Goal: Task Accomplishment & Management: Manage account settings

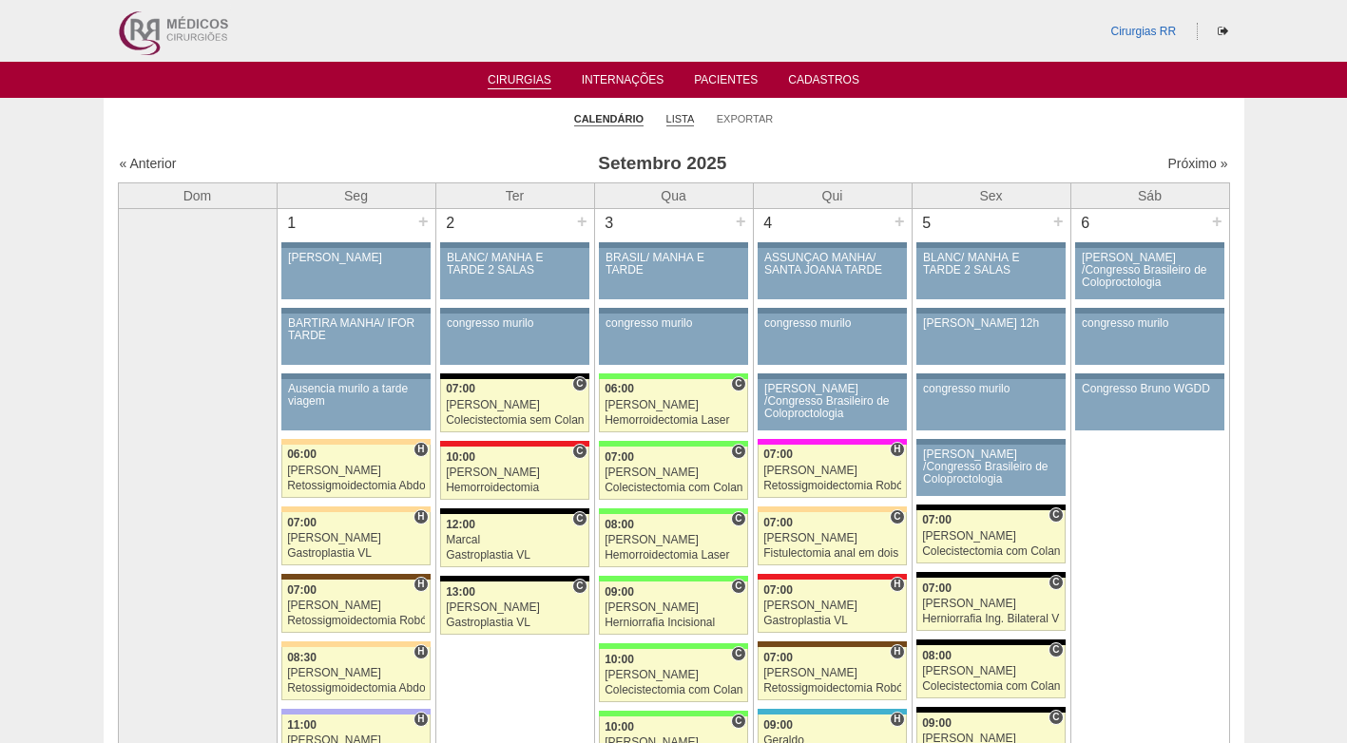
click at [677, 119] on link "Lista" at bounding box center [680, 119] width 29 height 14
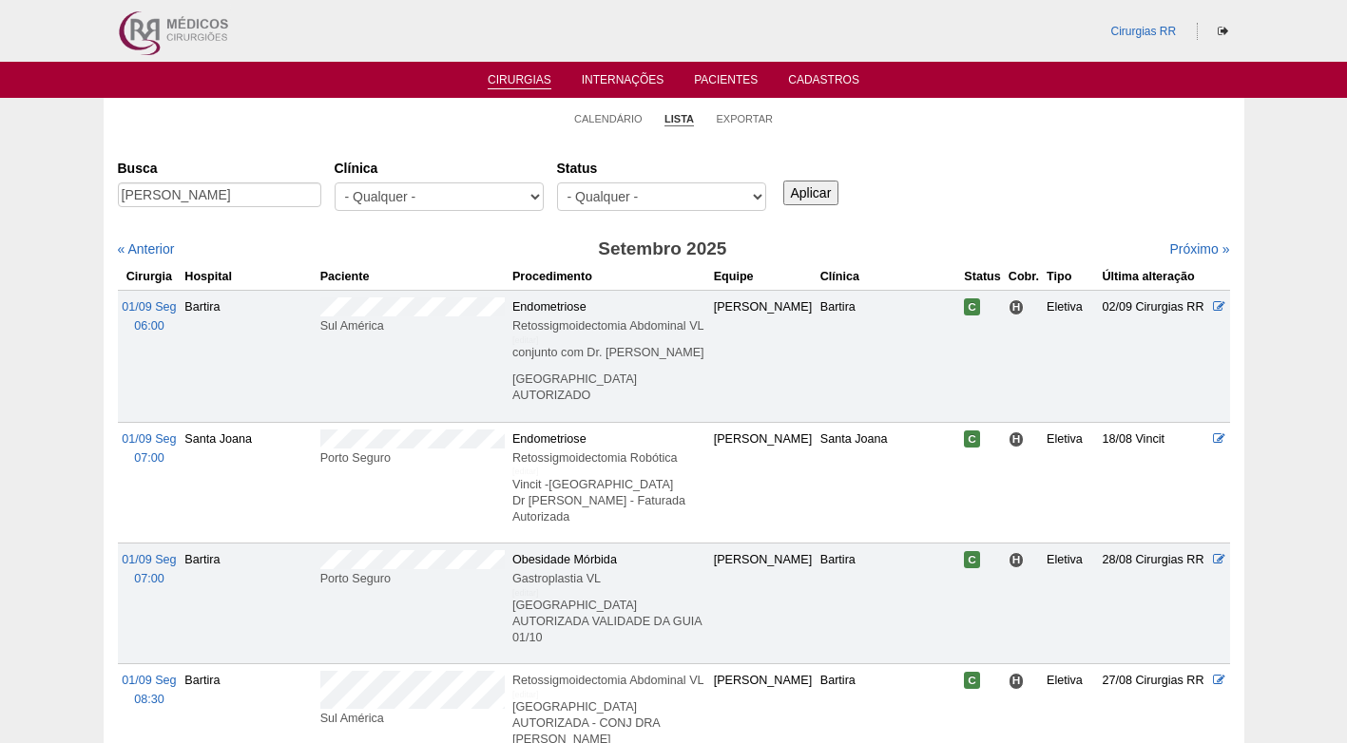
type input "[PERSON_NAME]"
click at [804, 181] on input "Aplicar" at bounding box center [811, 193] width 56 height 25
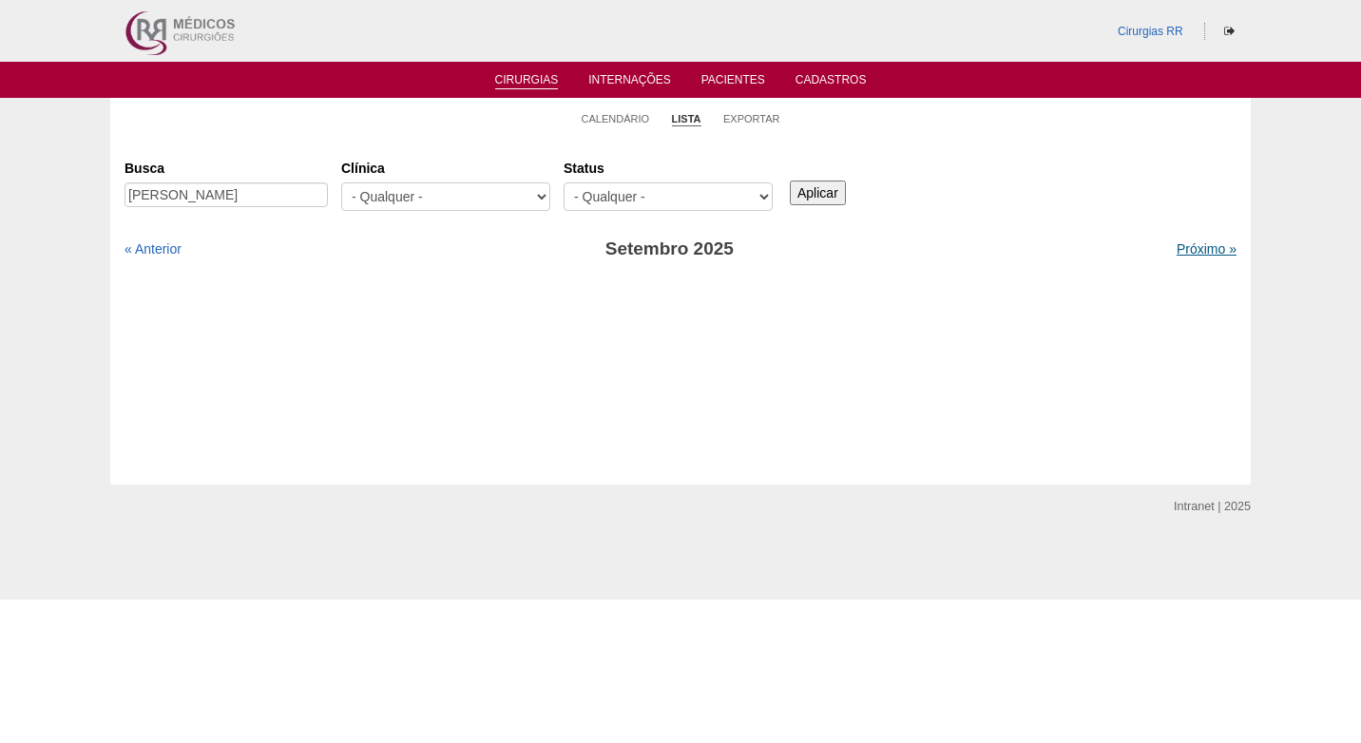
click at [1189, 248] on link "Próximo »" at bounding box center [1207, 248] width 60 height 15
click at [1190, 249] on link "Próximo »" at bounding box center [1207, 248] width 60 height 15
click at [161, 253] on link "« Anterior" at bounding box center [153, 248] width 57 height 15
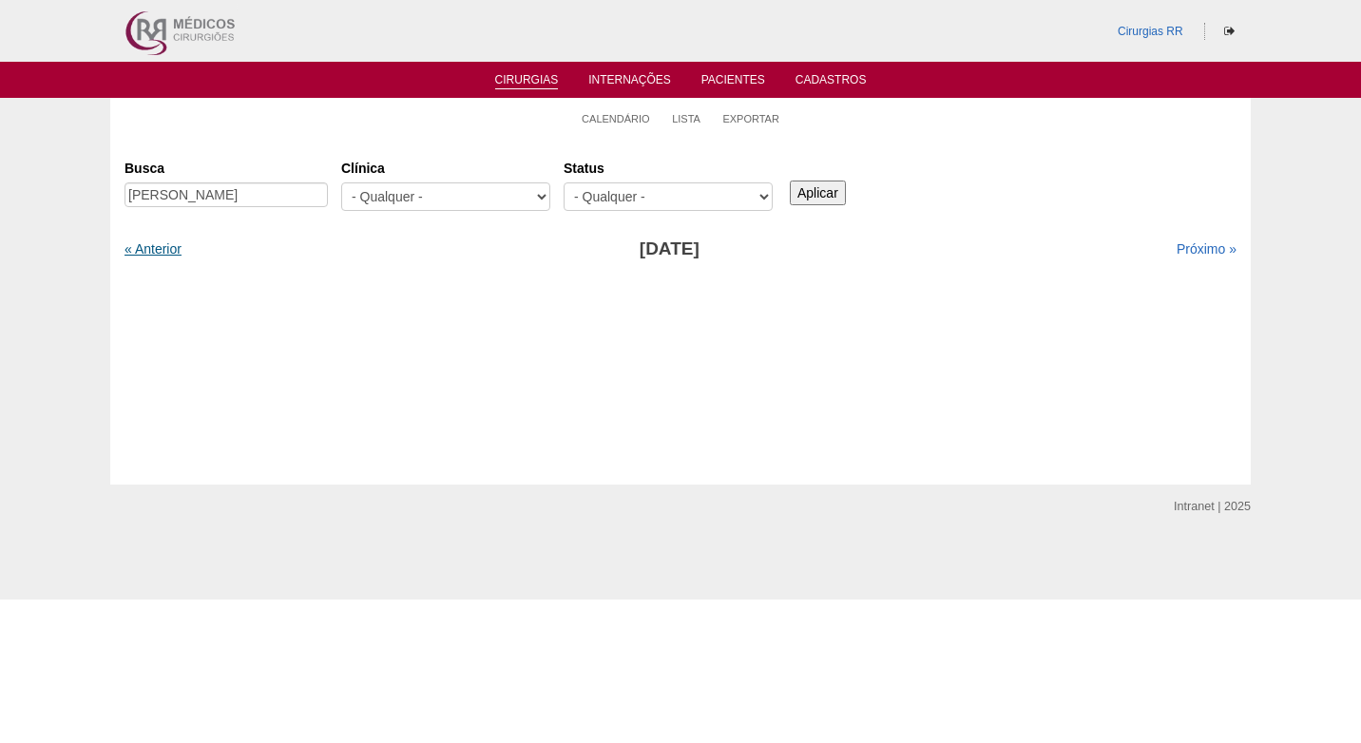
drag, startPoint x: 0, startPoint y: 0, endPoint x: 161, endPoint y: 253, distance: 299.6
click at [161, 253] on link "« Anterior" at bounding box center [153, 248] width 57 height 15
drag, startPoint x: 255, startPoint y: 192, endPoint x: 378, endPoint y: 202, distance: 123.9
click at [378, 202] on div "Busca FERNANDO JORGE ZECHETTI Clínica - Qualquer - 6R Alphaville Assunção Barti…" at bounding box center [681, 186] width 1112 height 68
type input "FERNANDO JORGE"
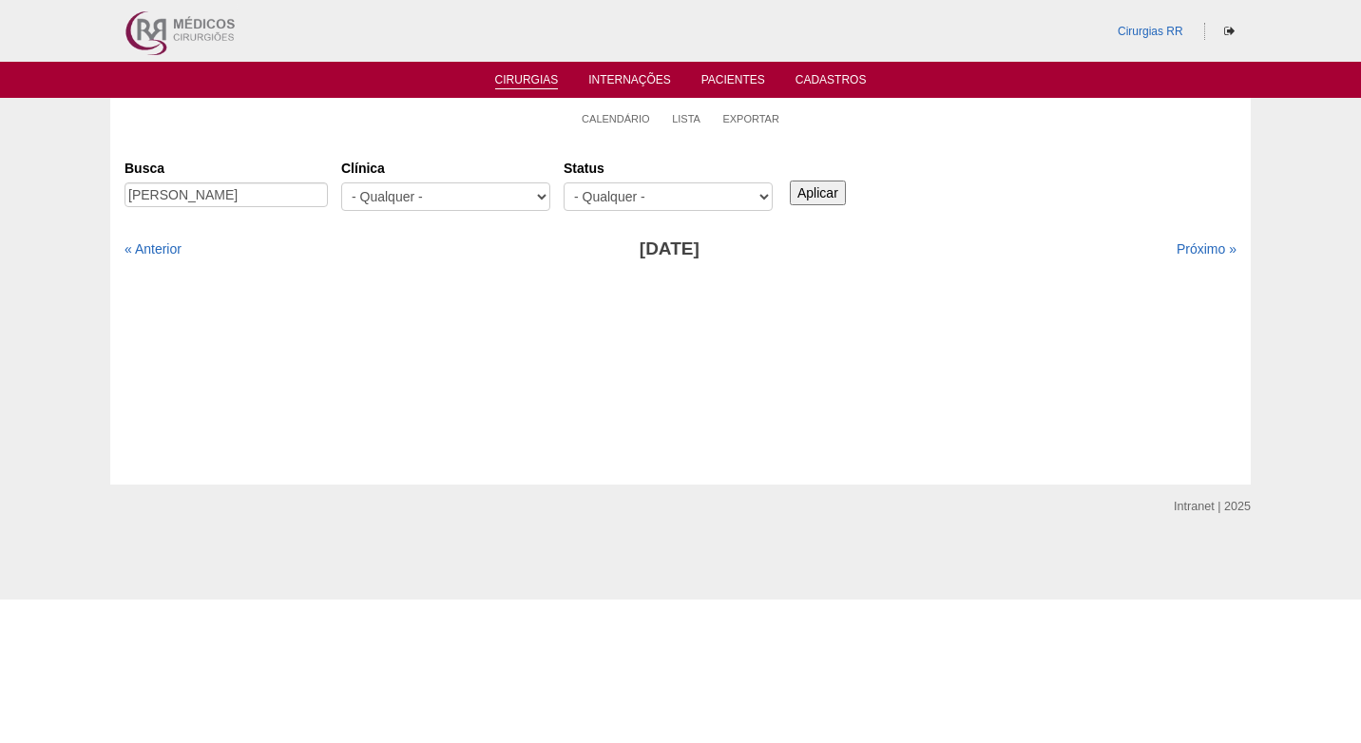
click at [823, 197] on input "Aplicar" at bounding box center [818, 193] width 56 height 25
click at [1186, 247] on link "Próximo »" at bounding box center [1207, 248] width 60 height 15
click at [1186, 246] on link "Próximo »" at bounding box center [1207, 248] width 60 height 15
click at [1088, 211] on div "Busca [PERSON_NAME] [GEOGRAPHIC_DATA] - Qualquer - 6R Alphaville Assunção Barti…" at bounding box center [681, 186] width 1112 height 68
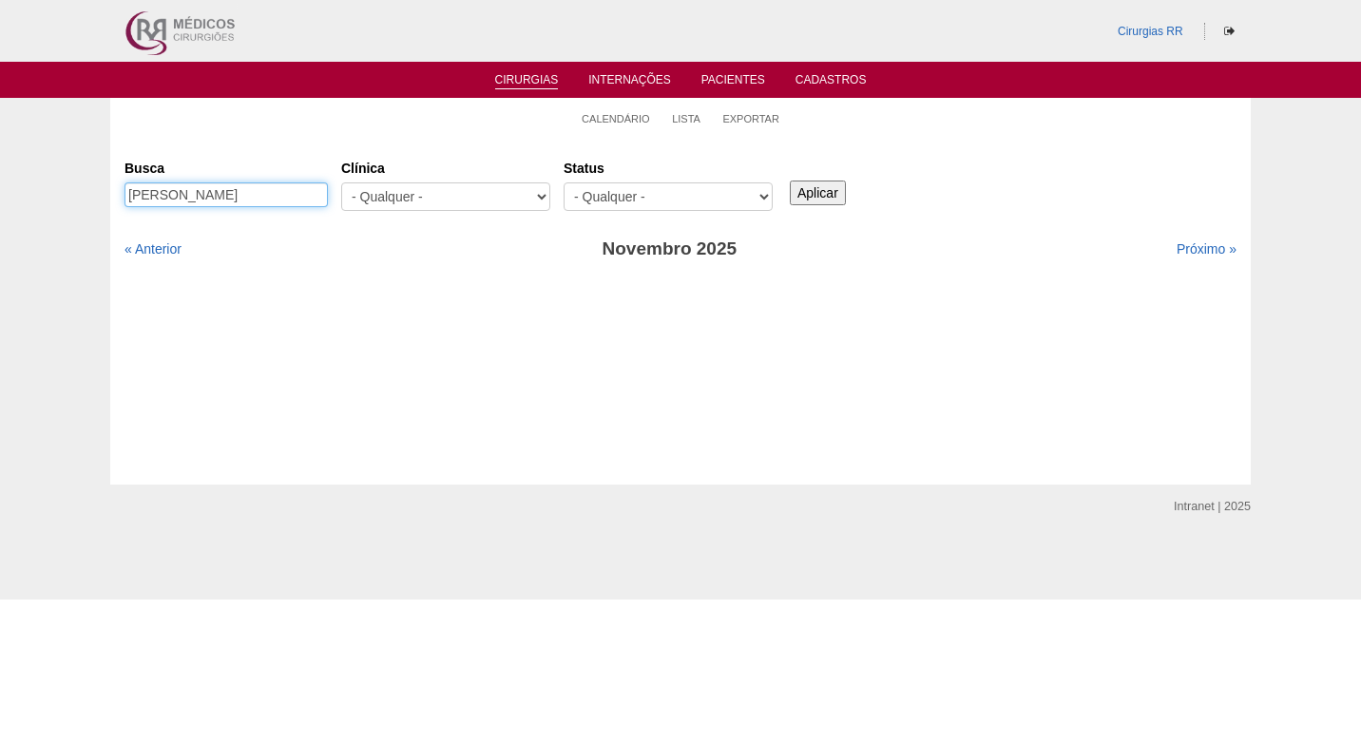
drag, startPoint x: 272, startPoint y: 202, endPoint x: 79, endPoint y: 240, distance: 196.5
click at [79, 240] on div "Calendário Lista Exportar Cirurgias [GEOGRAPHIC_DATA] [PERSON_NAME] [GEOGRAPHIC…" at bounding box center [680, 291] width 1361 height 387
type input "maciel"
click at [790, 181] on input "Aplicar" at bounding box center [818, 193] width 56 height 25
click at [150, 242] on link "« Anterior" at bounding box center [153, 248] width 57 height 15
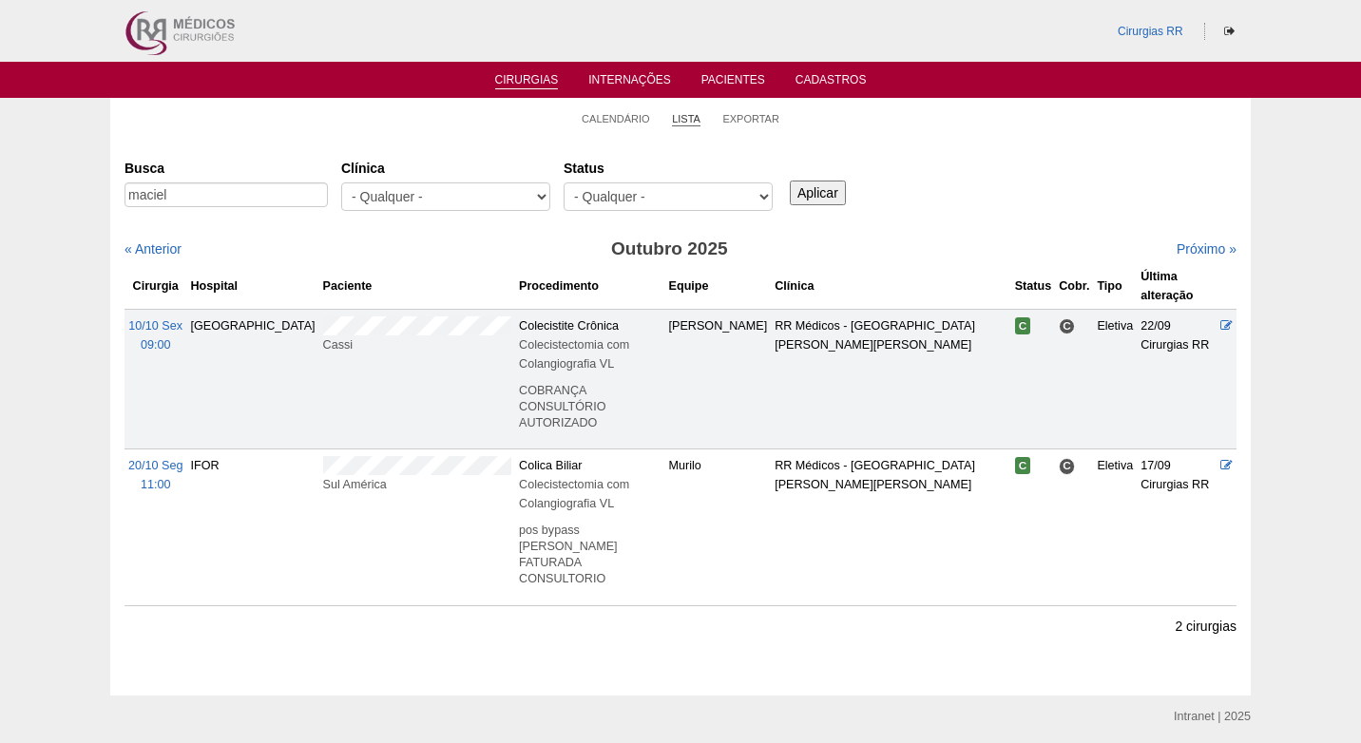
click at [691, 122] on link "Lista" at bounding box center [686, 119] width 29 height 14
click at [743, 118] on link "Exportar" at bounding box center [750, 119] width 57 height 14
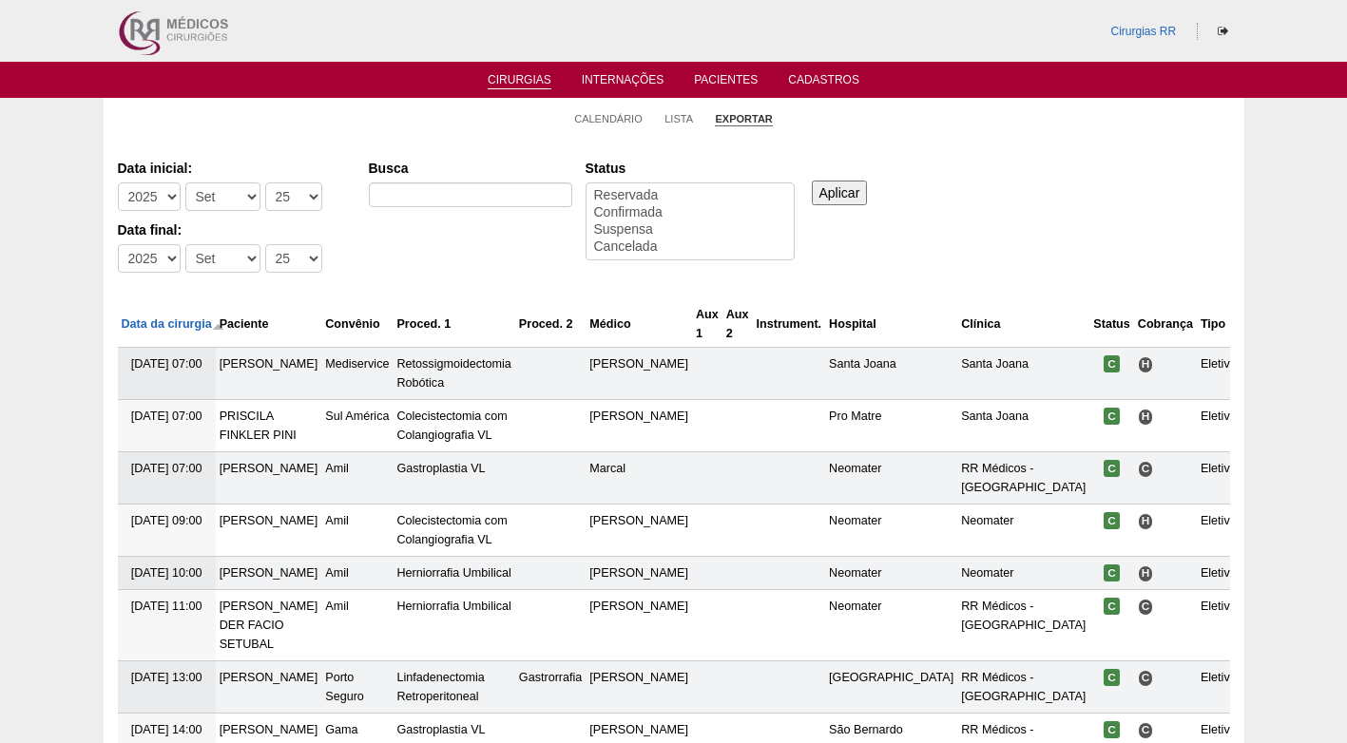
select select
click at [616, 115] on link "Calendário" at bounding box center [608, 119] width 68 height 14
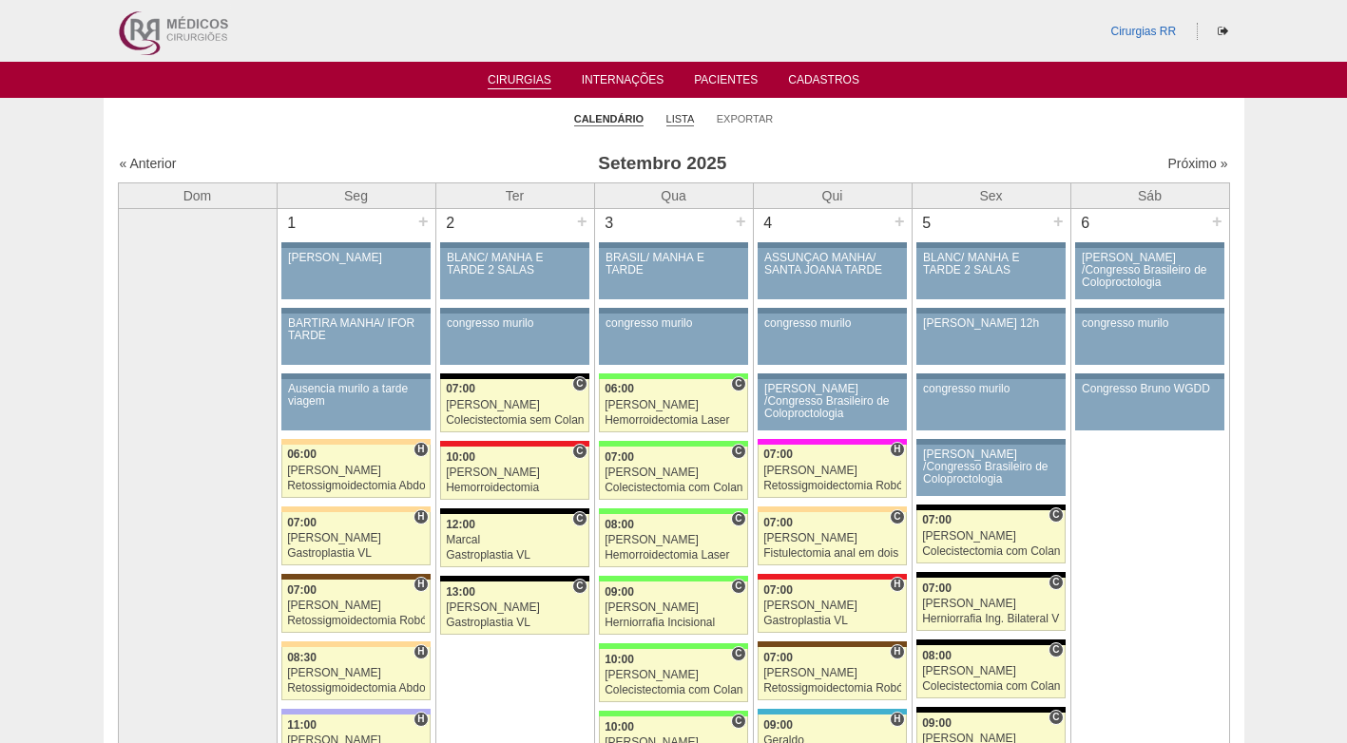
click at [686, 113] on link "Lista" at bounding box center [680, 119] width 29 height 14
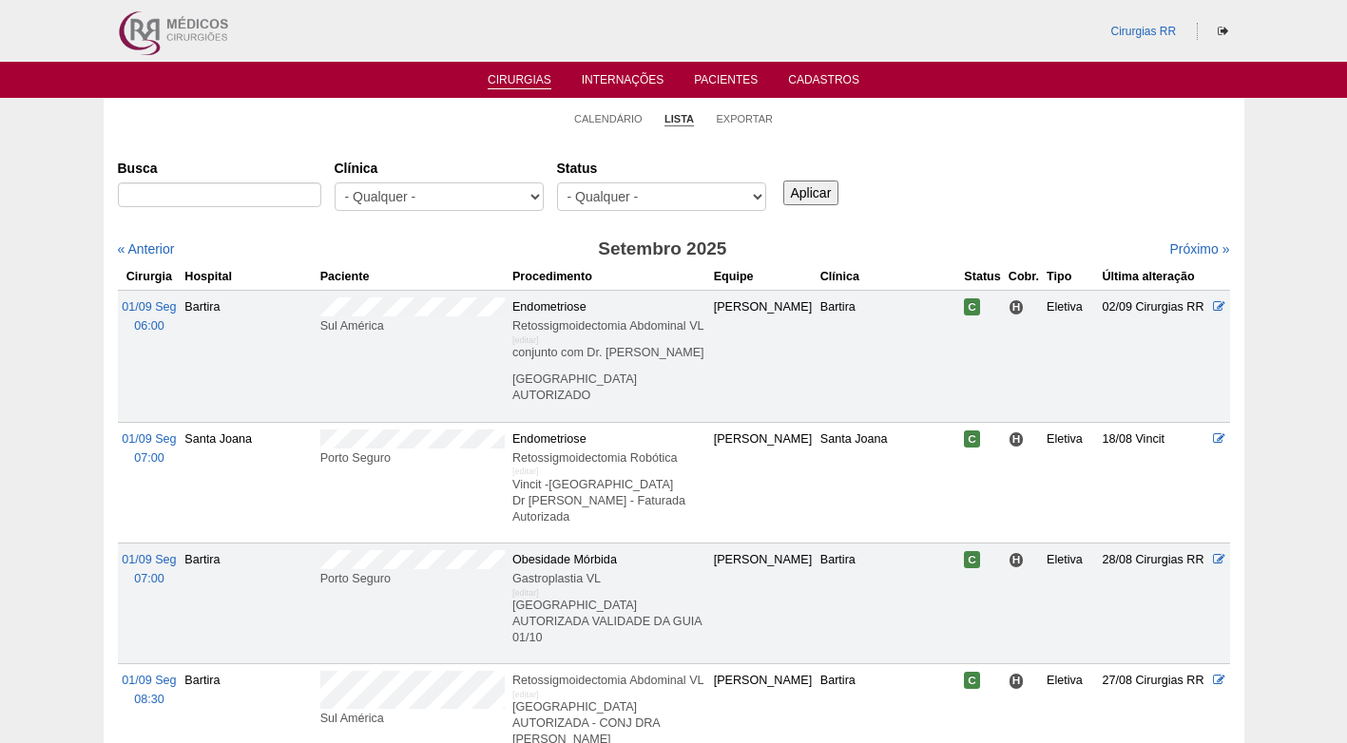
select select "resr"
click at [557, 183] on select "- Qualquer - Reservada Confirmada Suspensa Cancelada" at bounding box center [661, 197] width 209 height 29
click at [804, 193] on input "Aplicar" at bounding box center [811, 193] width 56 height 25
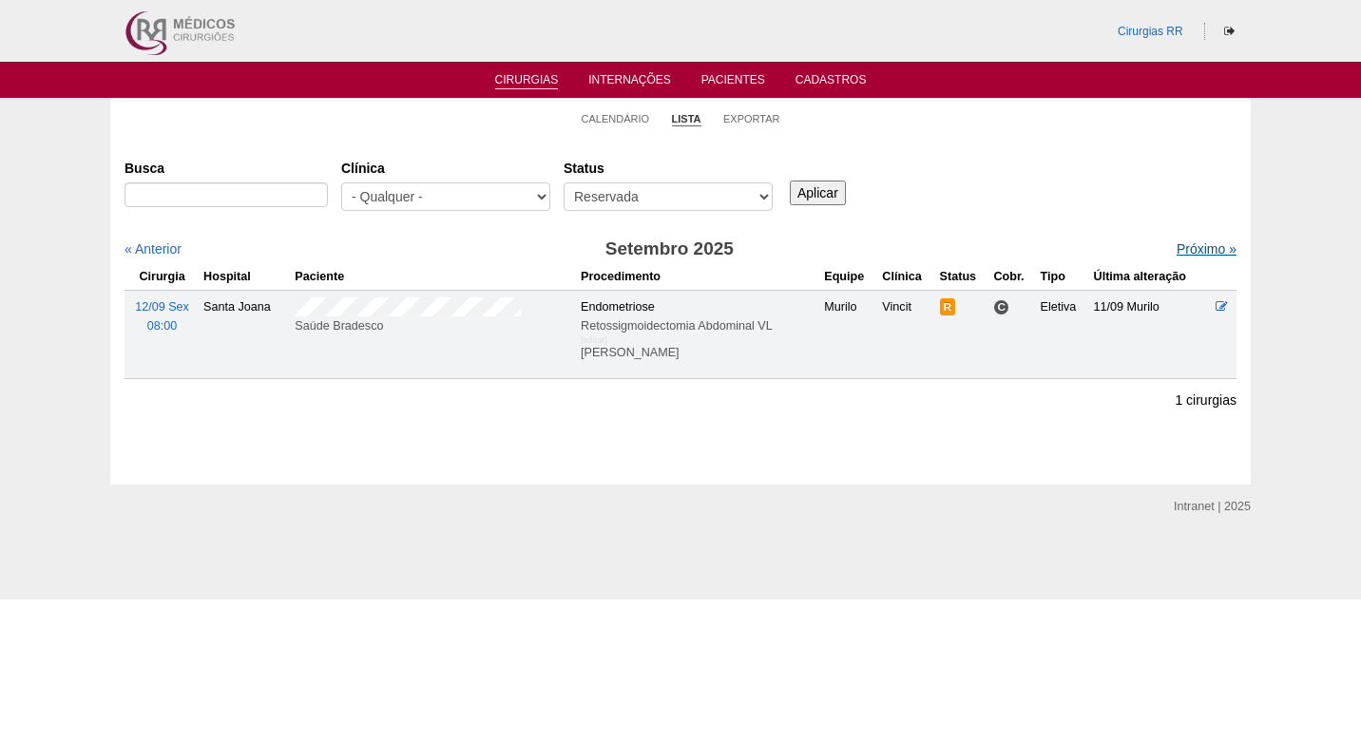
click at [1203, 248] on link "Próximo »" at bounding box center [1207, 248] width 60 height 15
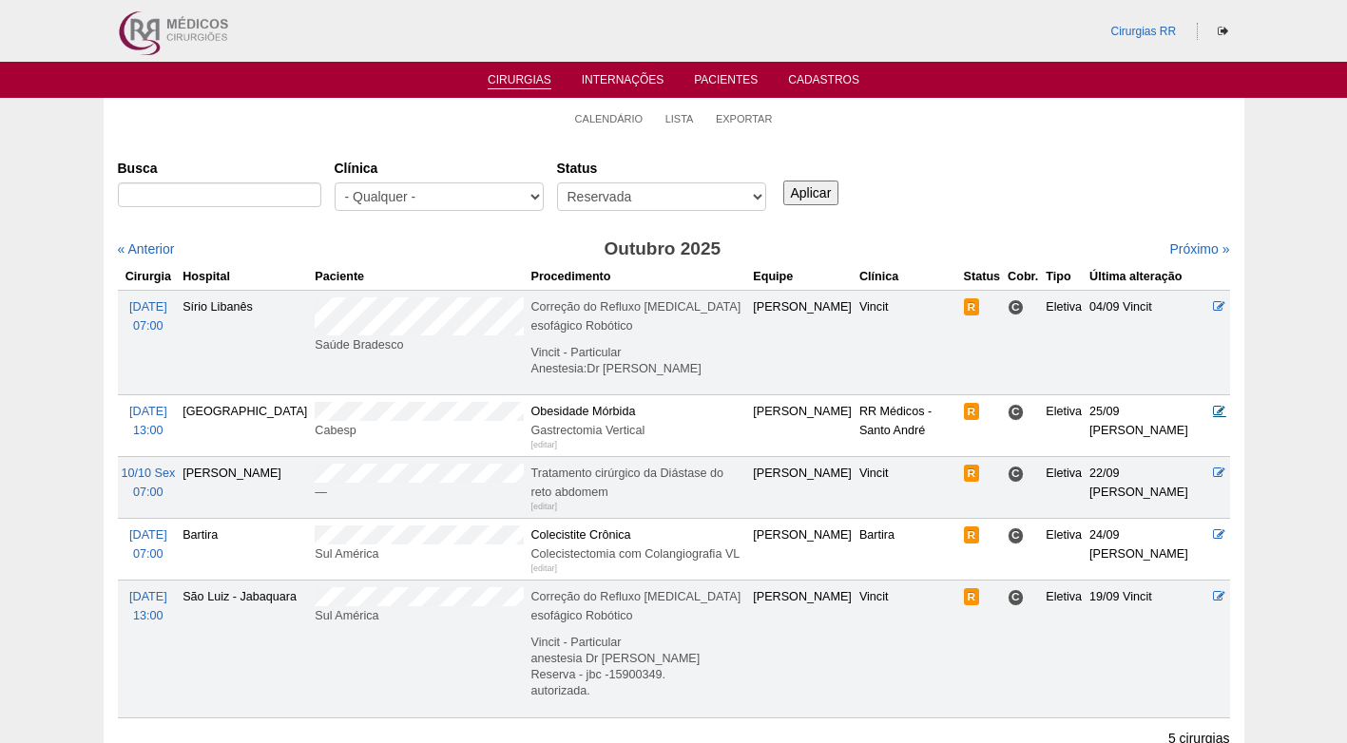
click at [1221, 413] on icon at bounding box center [1219, 411] width 12 height 12
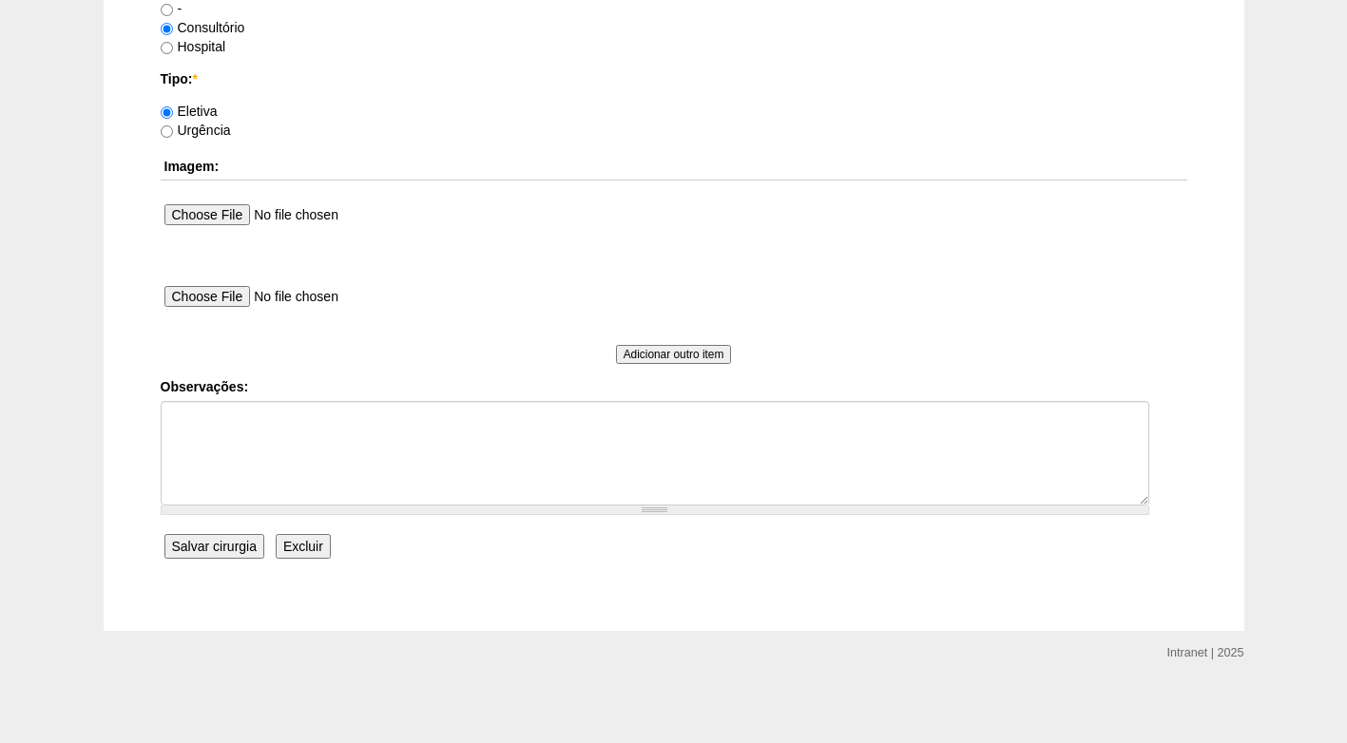
scroll to position [1706, 0]
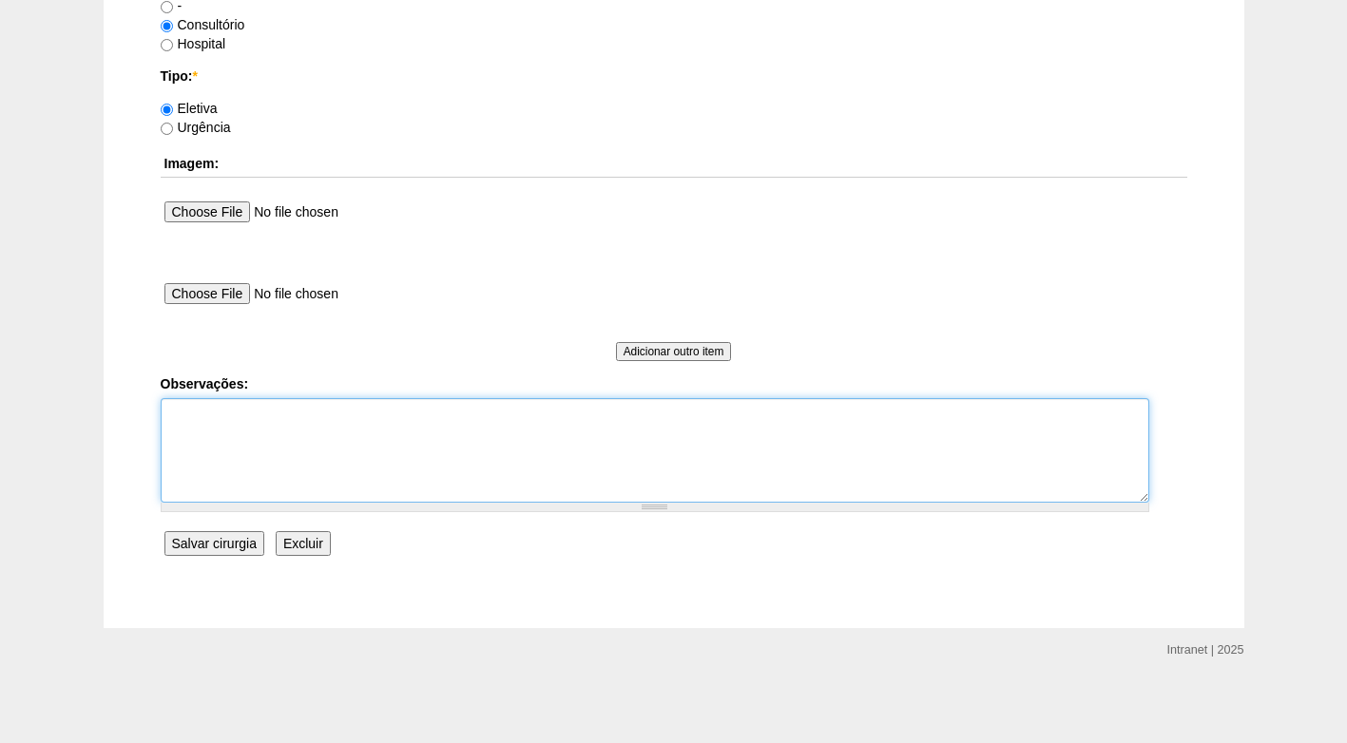
click at [392, 418] on textarea "Observações:" at bounding box center [655, 450] width 989 height 105
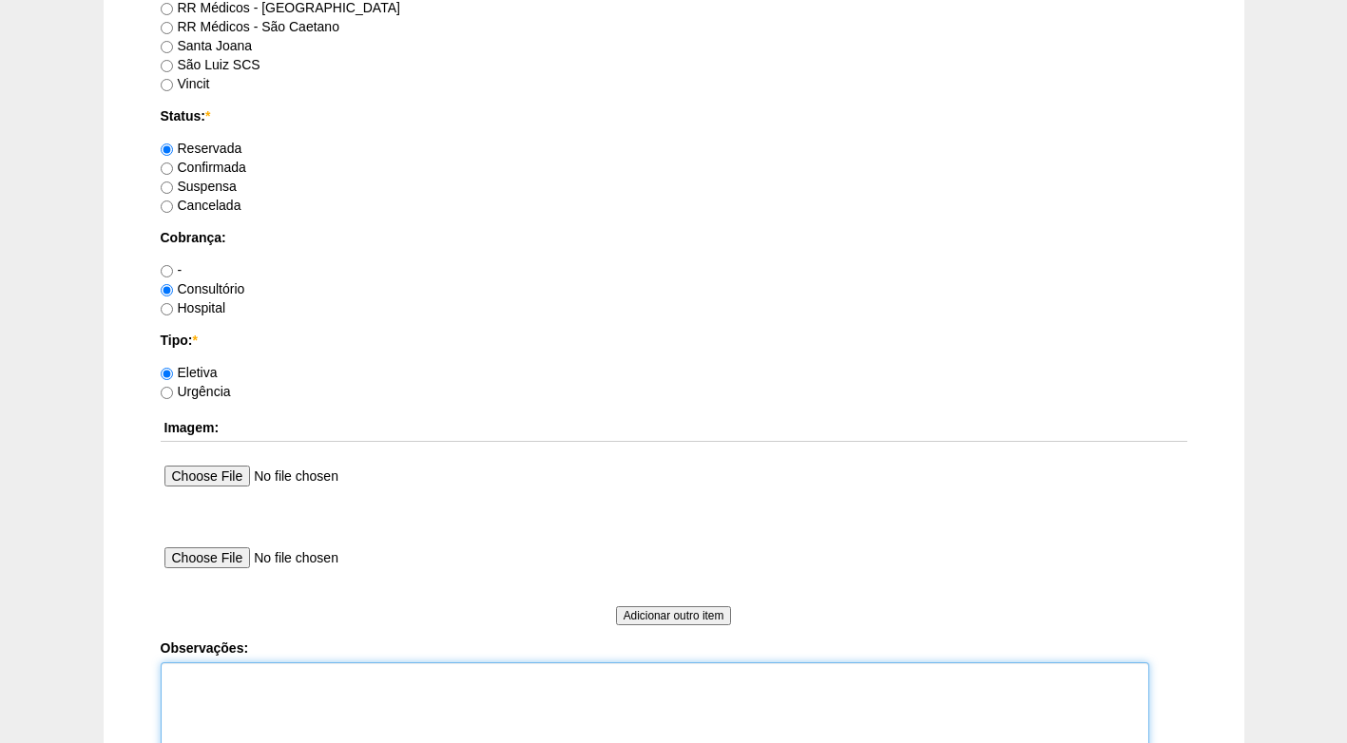
scroll to position [1421, 0]
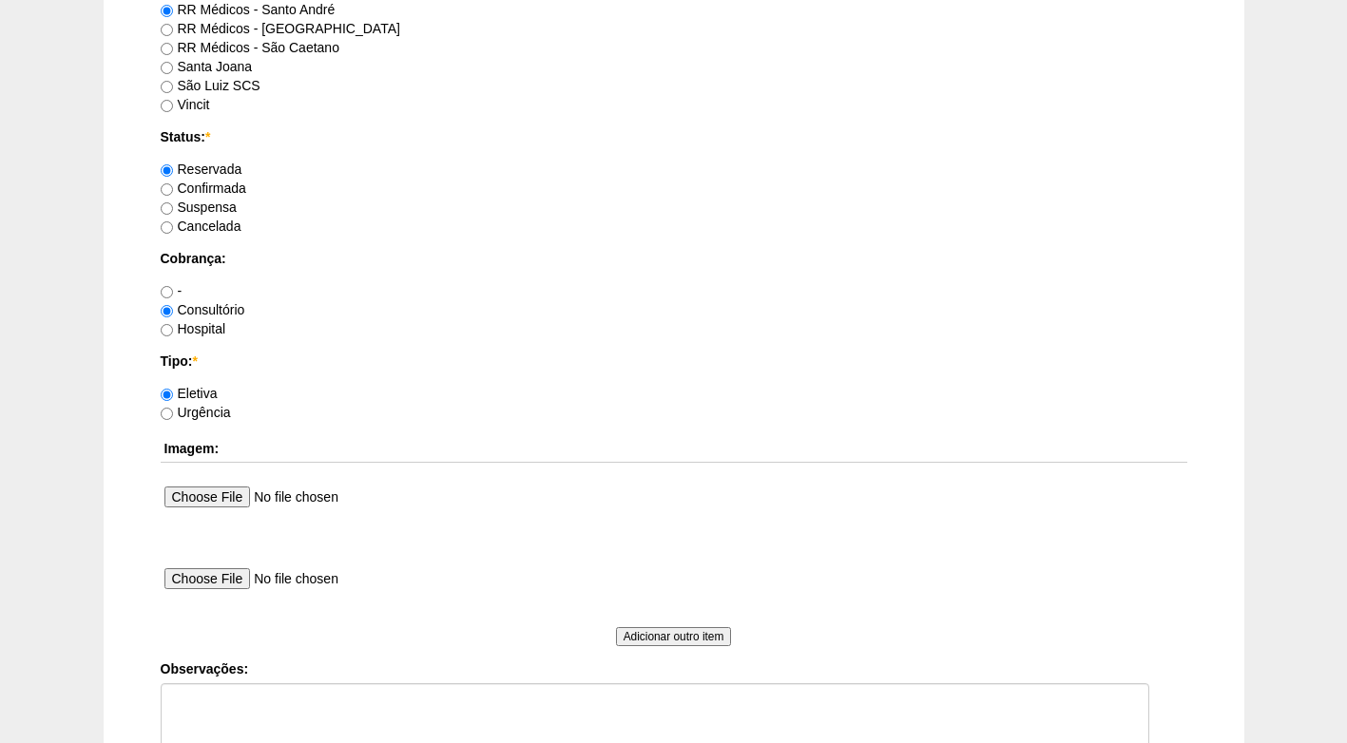
click at [214, 194] on label "Confirmada" at bounding box center [204, 188] width 86 height 15
click at [173, 194] on input "Confirmada" at bounding box center [167, 189] width 12 height 12
radio input "true"
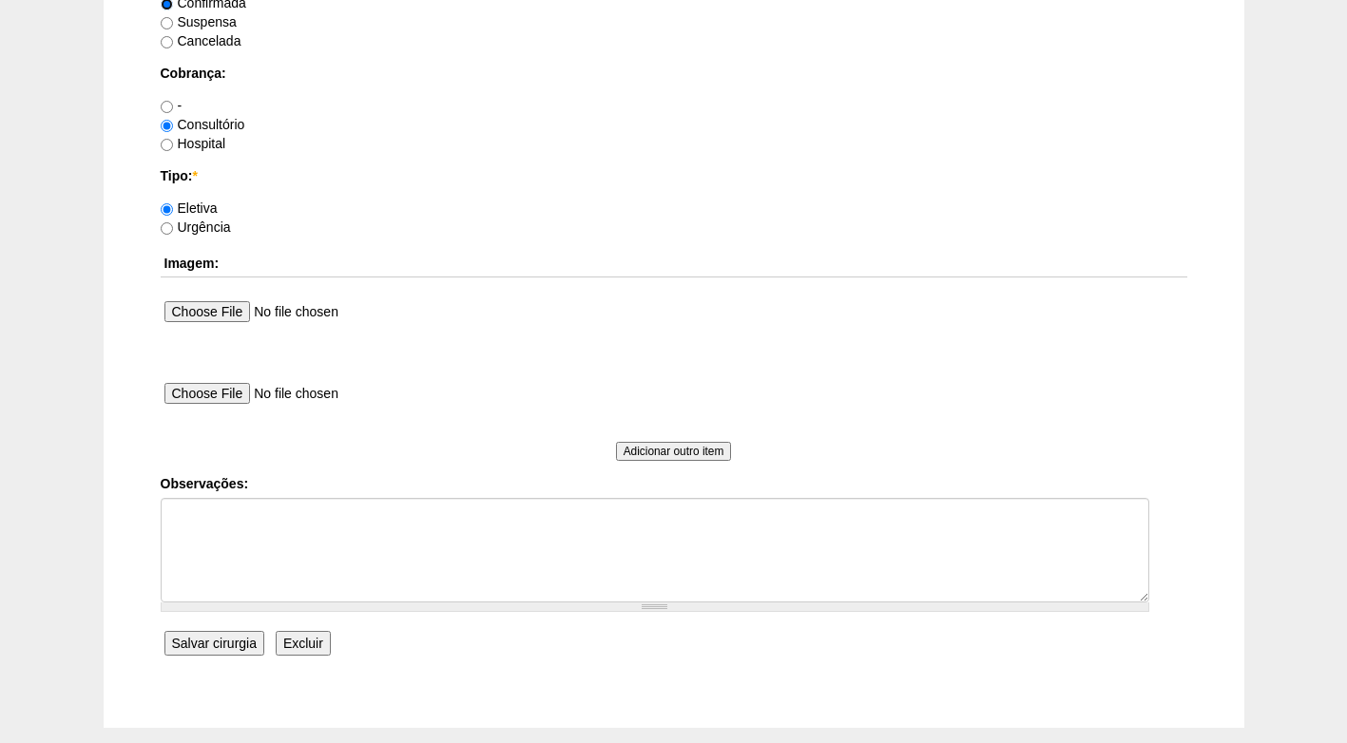
scroll to position [1611, 0]
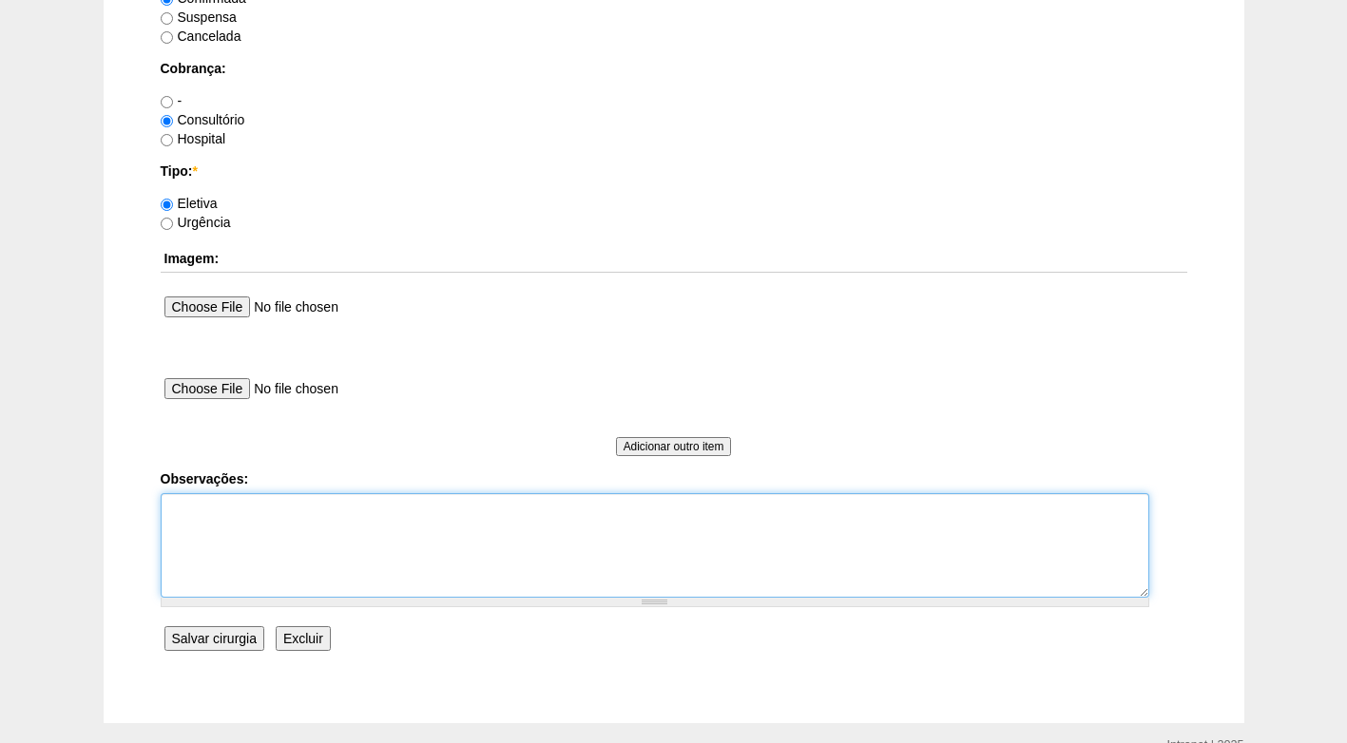
click at [268, 515] on textarea "Observações:" at bounding box center [655, 545] width 989 height 105
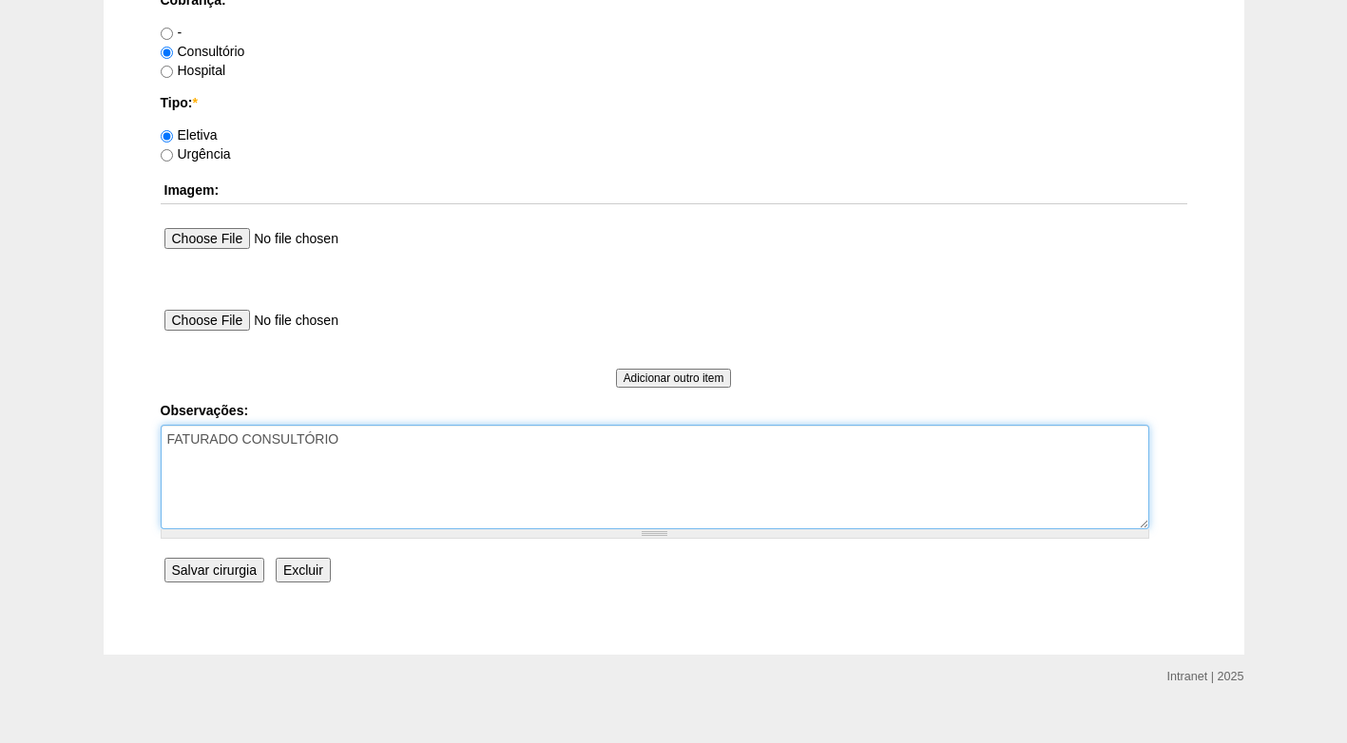
scroll to position [1706, 0]
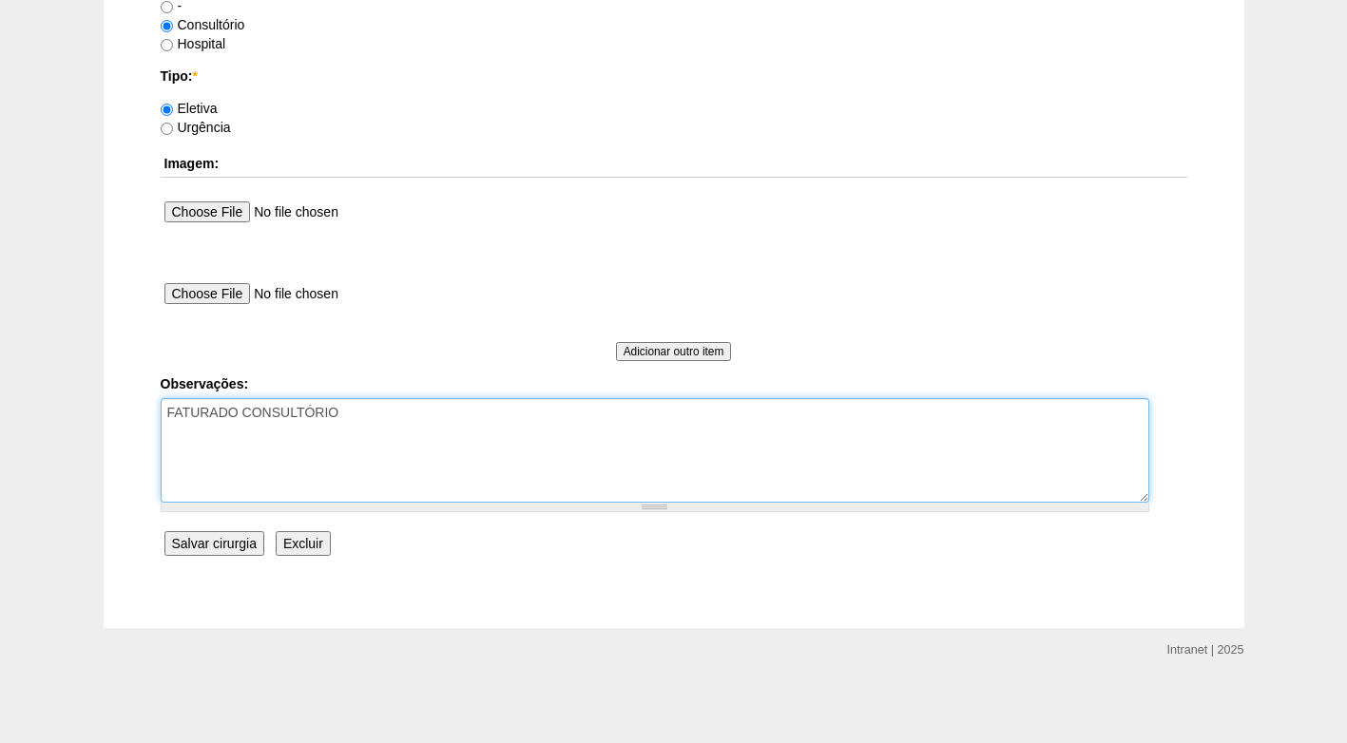
type textarea "FATURADO CONSULTÓRIO"
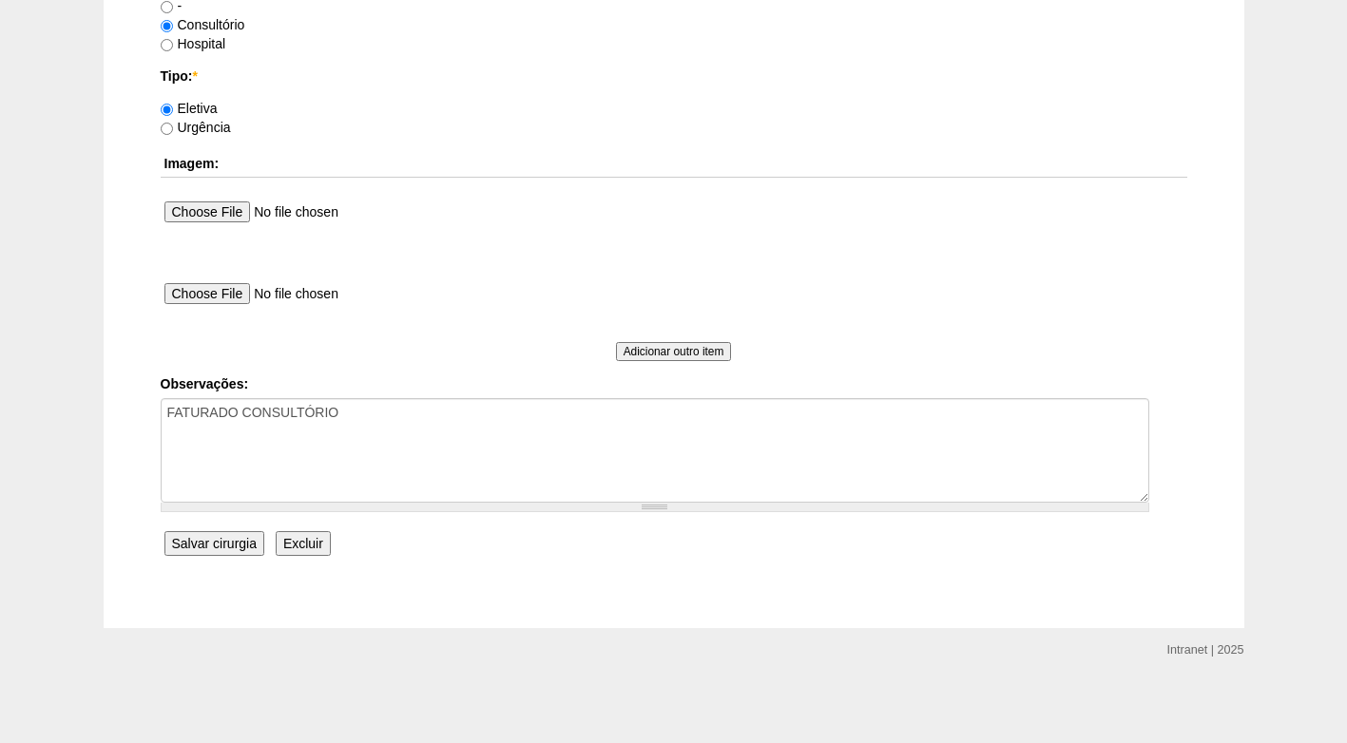
click at [223, 539] on input "Salvar cirurgia" at bounding box center [214, 543] width 100 height 25
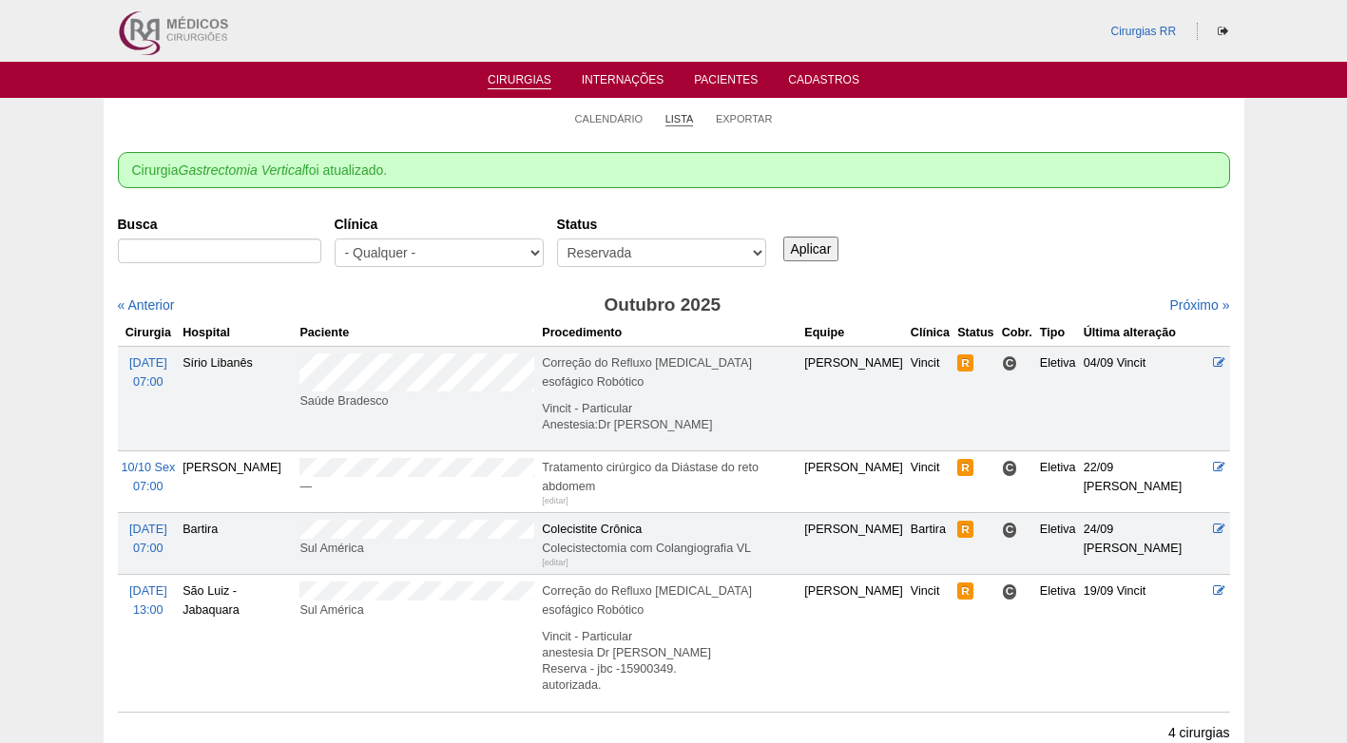
click at [674, 115] on link "Lista" at bounding box center [679, 119] width 29 height 14
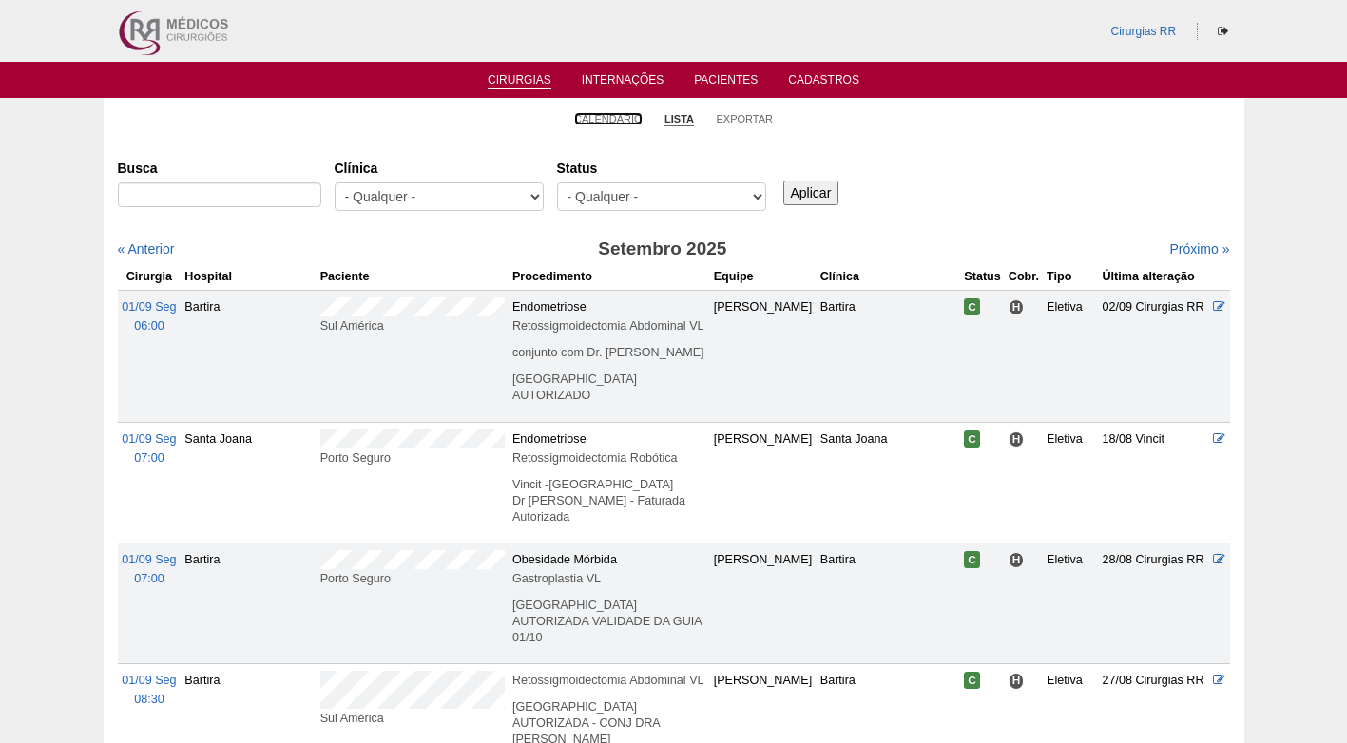
click at [619, 118] on link "Calendário" at bounding box center [608, 118] width 68 height 13
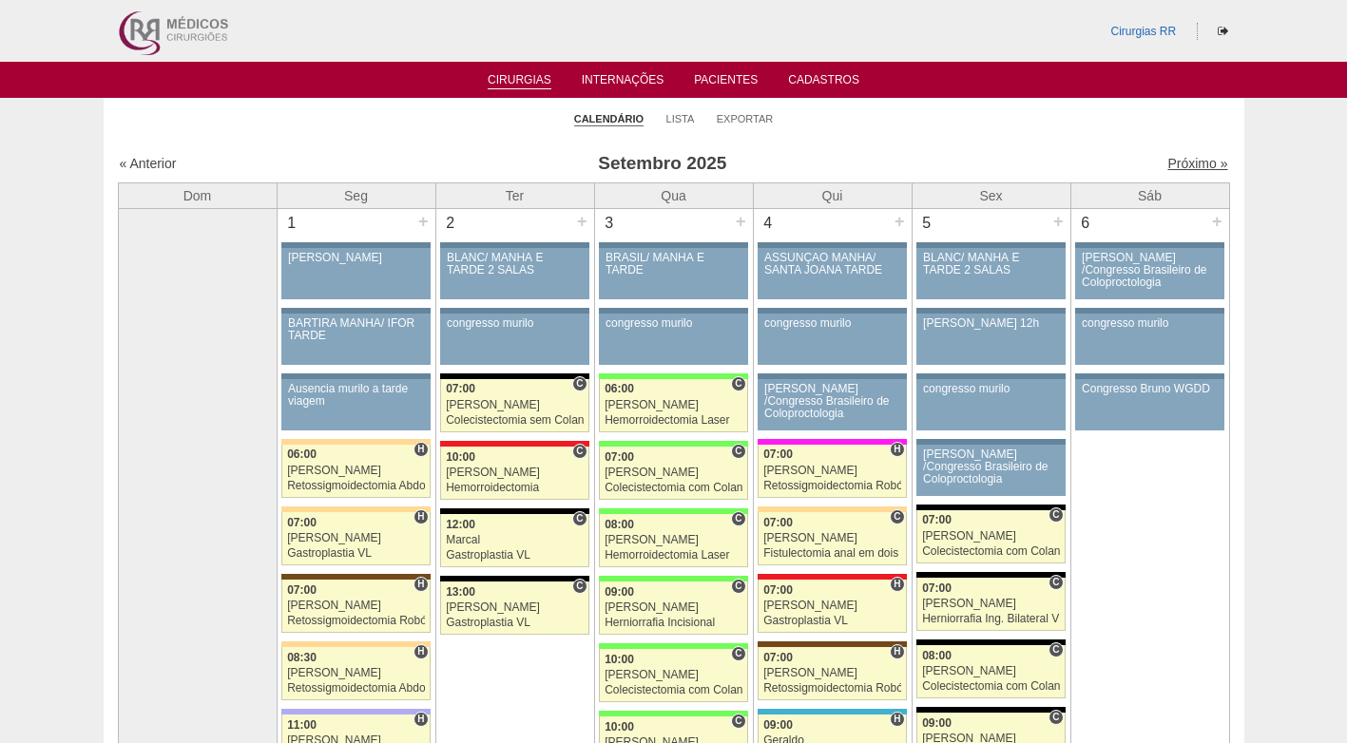
click at [1167, 157] on link "Próximo »" at bounding box center [1197, 163] width 60 height 15
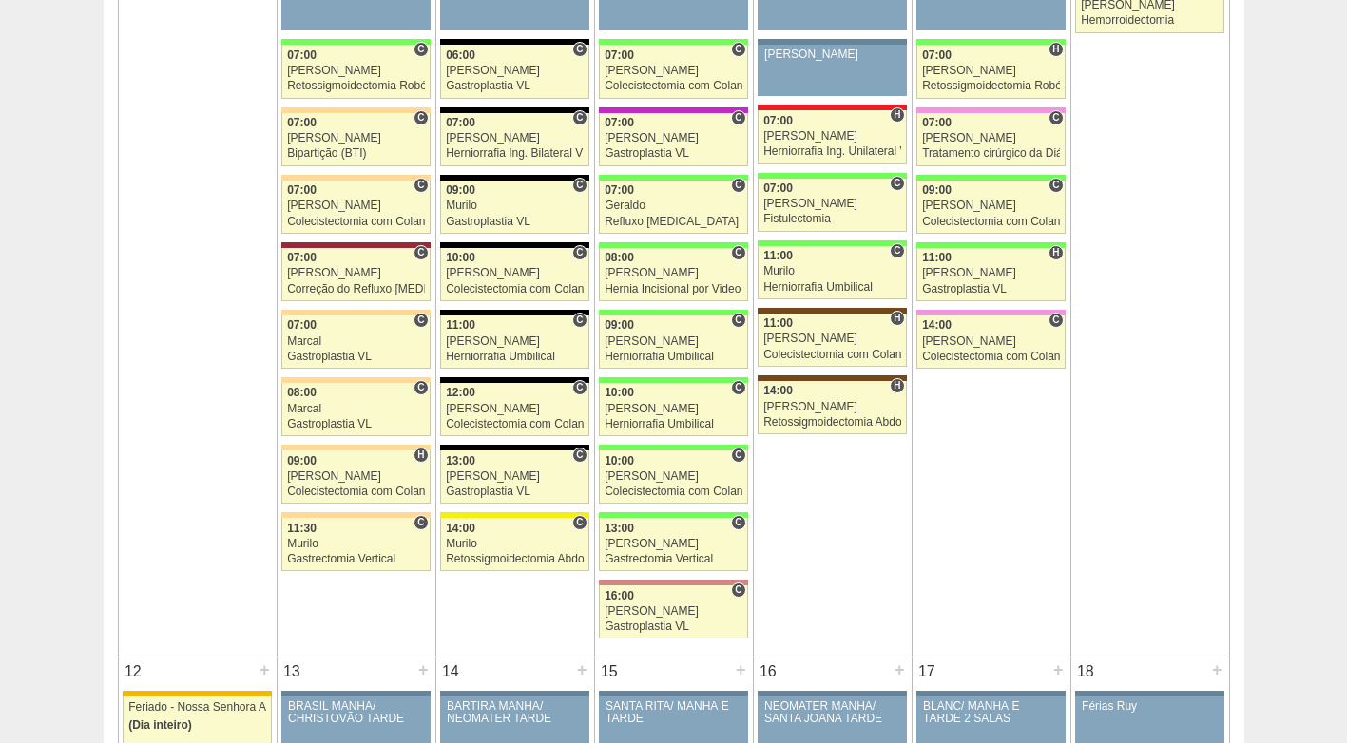
scroll to position [1141, 0]
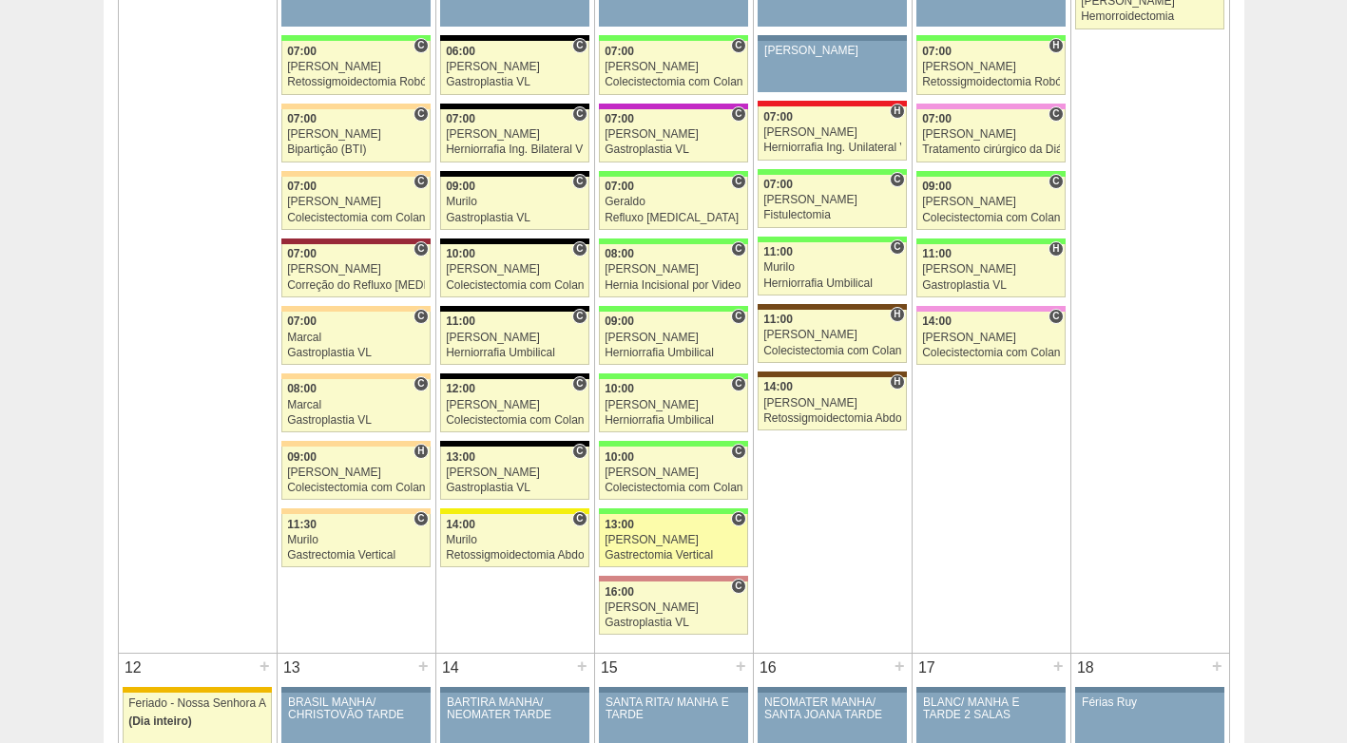
click at [656, 542] on div "[PERSON_NAME]" at bounding box center [674, 540] width 138 height 12
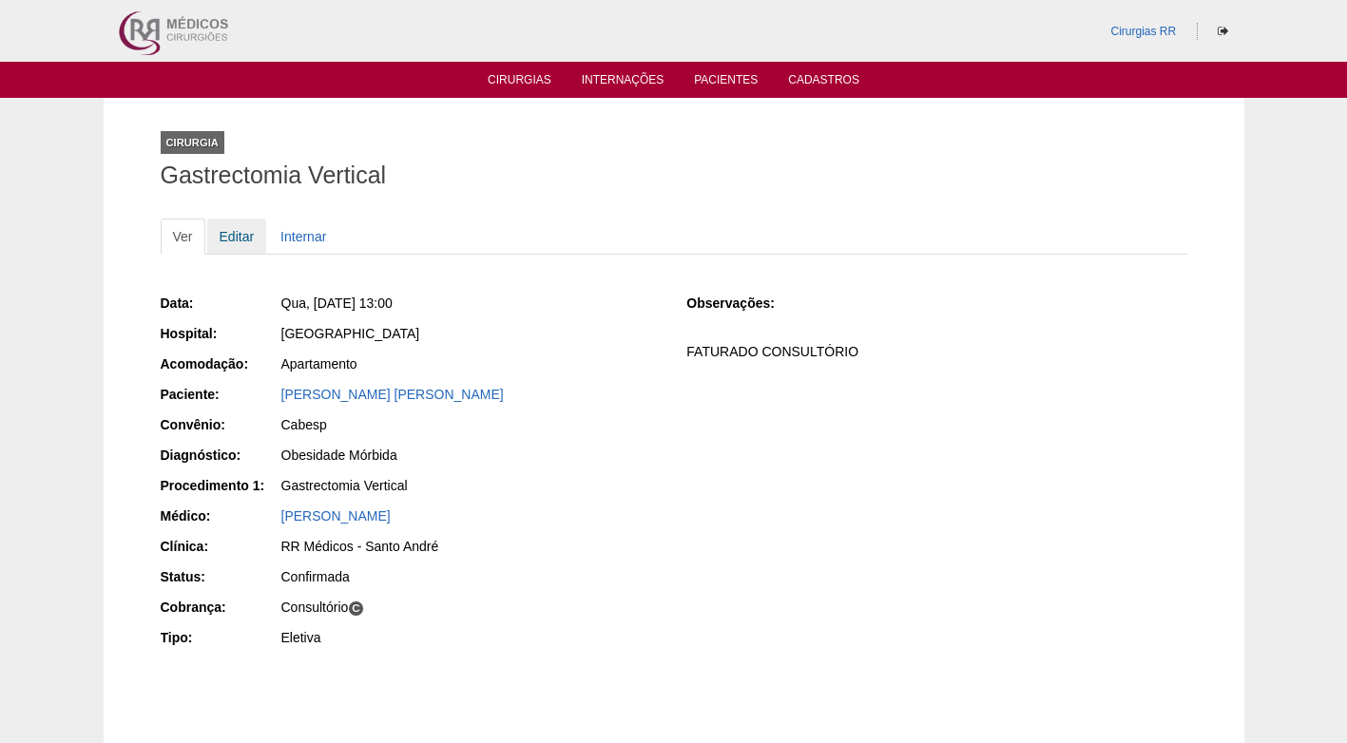
click at [237, 236] on link "Editar" at bounding box center [237, 237] width 60 height 36
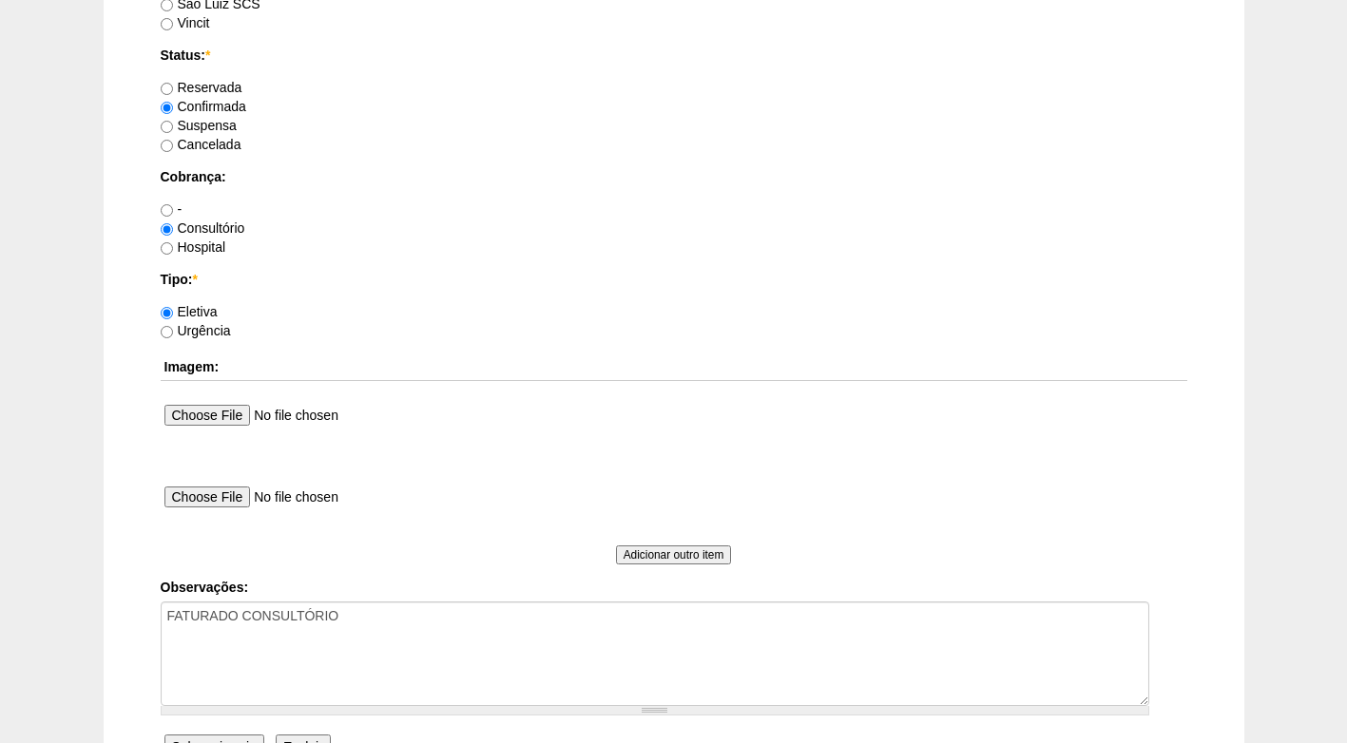
scroll to position [1706, 0]
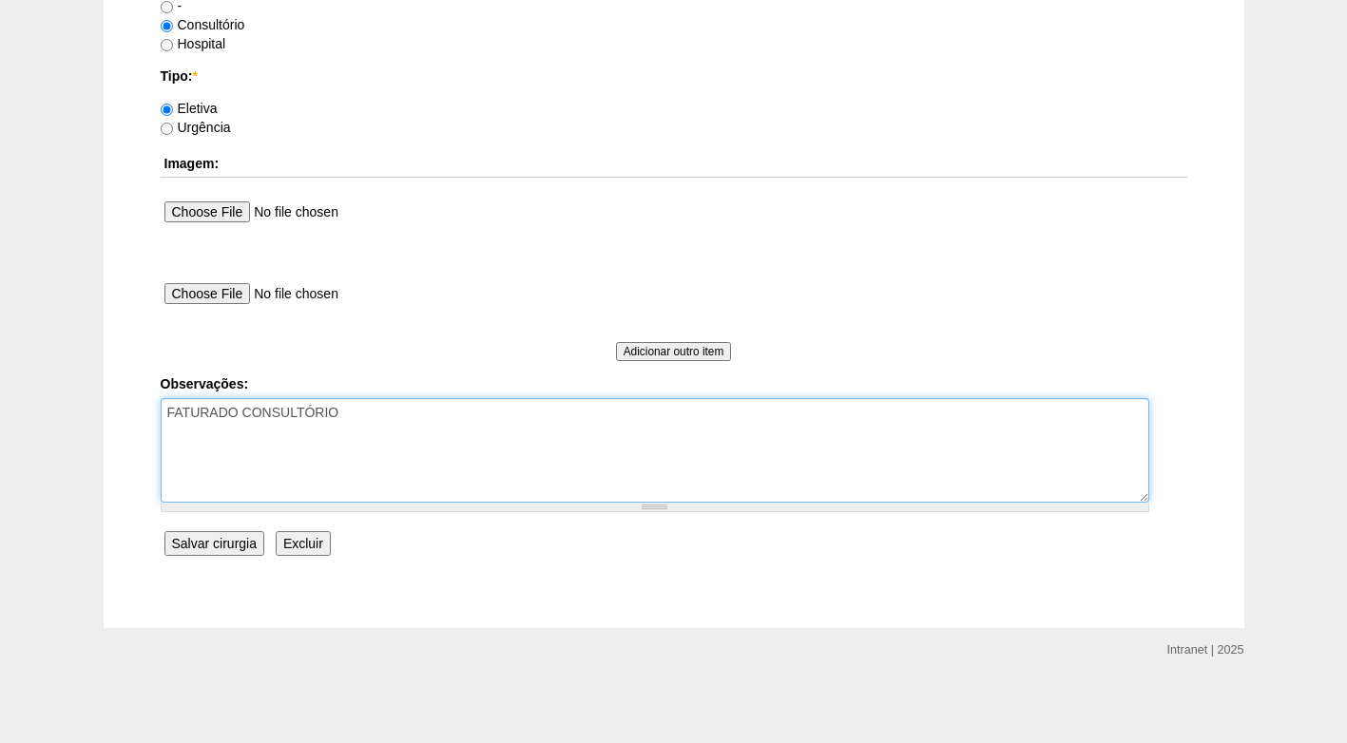
click at [473, 434] on textarea "FATURADO CONSULTÓRIO" at bounding box center [655, 450] width 989 height 105
click at [197, 455] on textarea "FATURADO CONSULTÓRIO" at bounding box center [655, 450] width 989 height 105
click at [241, 453] on textarea "FATURADO CONSULTÓRIO" at bounding box center [655, 450] width 989 height 105
click at [343, 436] on textarea "FATURADO CONSULTÓRIO" at bounding box center [655, 450] width 989 height 105
type textarea "FATURADO CONSULTÓRIO horário disponível ás 13h30"
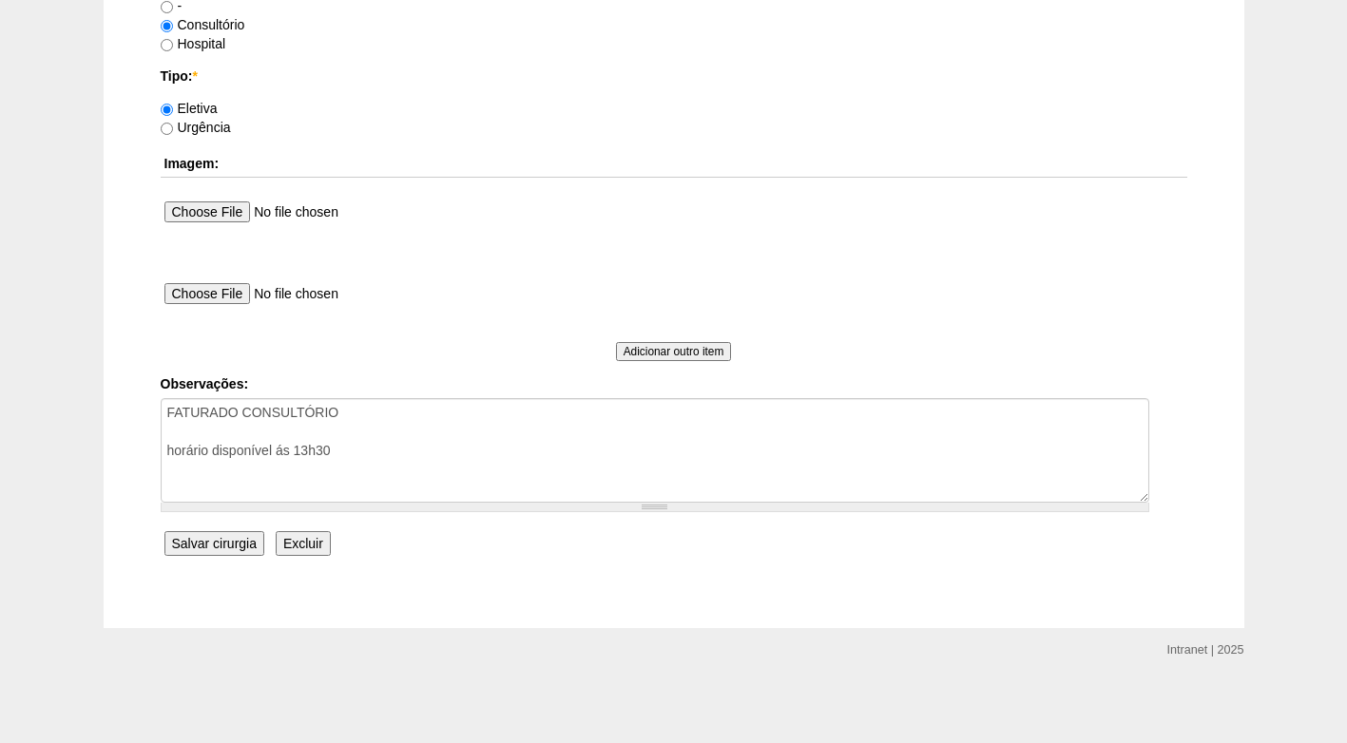
click at [256, 555] on input "Salvar cirurgia" at bounding box center [214, 543] width 100 height 25
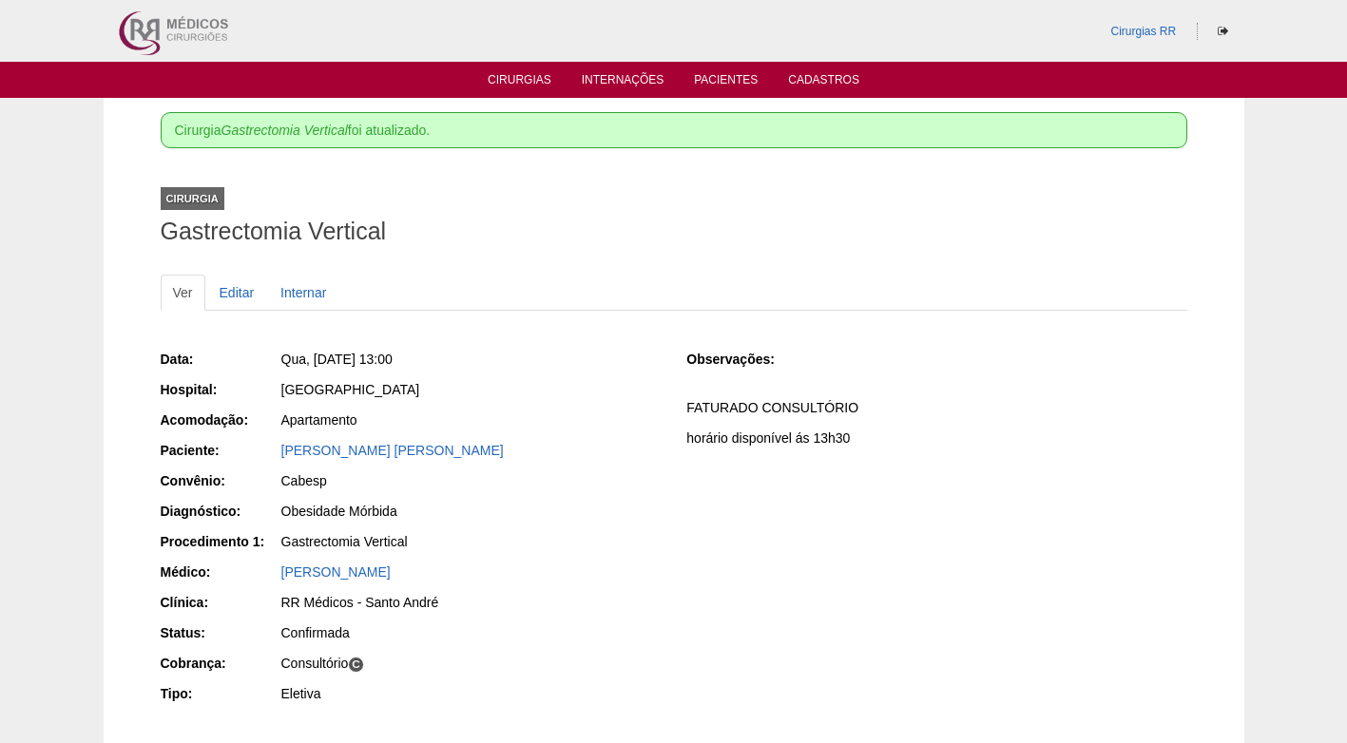
click at [478, 217] on div "Cirurgia Gastrectomia Vertical" at bounding box center [674, 211] width 1027 height 87
drag, startPoint x: 518, startPoint y: 39, endPoint x: 510, endPoint y: 68, distance: 30.4
click at [515, 56] on div "Cirurgias RR" at bounding box center [674, 31] width 1141 height 62
click at [515, 73] on link "Cirurgias" at bounding box center [520, 81] width 64 height 16
